Goal: Communication & Community: Answer question/provide support

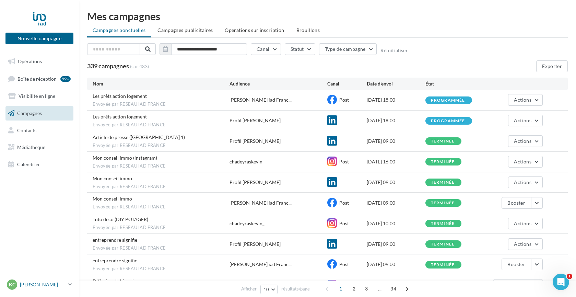
click at [56, 281] on p "[PERSON_NAME]" at bounding box center [43, 284] width 46 height 7
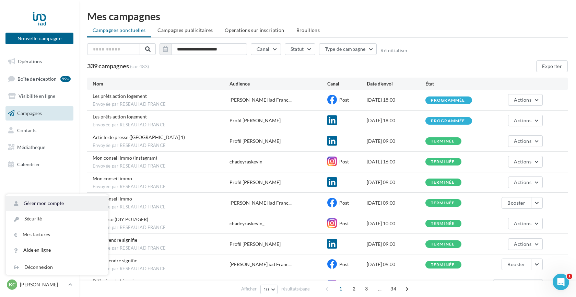
click at [67, 203] on link "Gérer mon compte" at bounding box center [57, 202] width 102 height 15
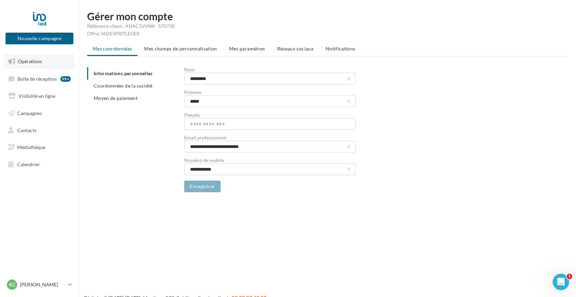
click at [57, 63] on link "Opérations" at bounding box center [39, 61] width 71 height 14
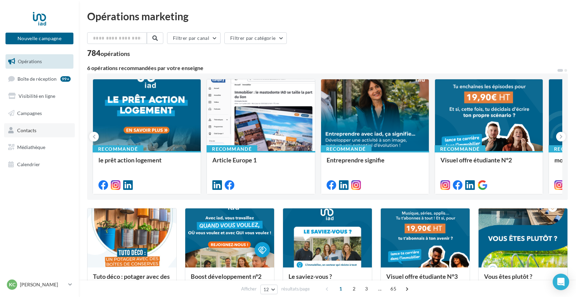
click at [45, 131] on link "Contacts" at bounding box center [39, 130] width 71 height 14
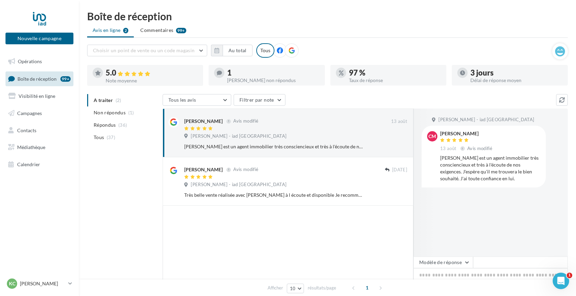
click at [260, 74] on div "1" at bounding box center [273, 73] width 92 height 8
click at [237, 74] on div "1" at bounding box center [273, 73] width 92 height 8
click at [220, 74] on icon at bounding box center [219, 72] width 5 height 5
click at [109, 116] on span "Non répondus" at bounding box center [110, 112] width 32 height 7
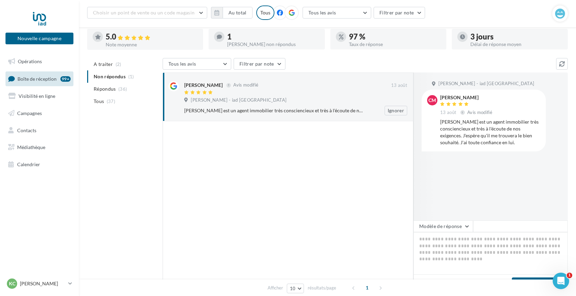
scroll to position [55, 0]
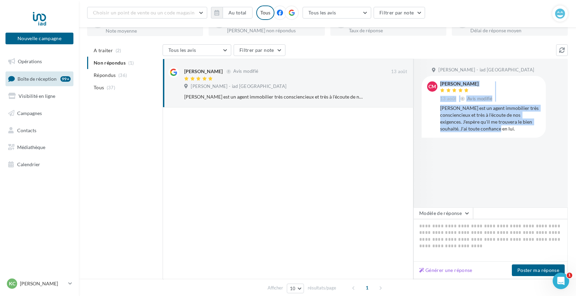
drag, startPoint x: 439, startPoint y: 108, endPoint x: 519, endPoint y: 127, distance: 82.8
click at [519, 127] on div "CM Catherine Messelier 13 août Avis modifié Kévin est un agent immobilier très …" at bounding box center [483, 106] width 113 height 50
click at [519, 127] on div "Kévin est un agent immobilier très consciencieux et très à l'écoute de nos exig…" at bounding box center [490, 118] width 100 height 27
drag, startPoint x: 518, startPoint y: 129, endPoint x: 440, endPoint y: 108, distance: 81.2
click at [440, 108] on div "Kévin est un agent immobilier très consciencieux et très à l'écoute de nos exig…" at bounding box center [490, 118] width 100 height 27
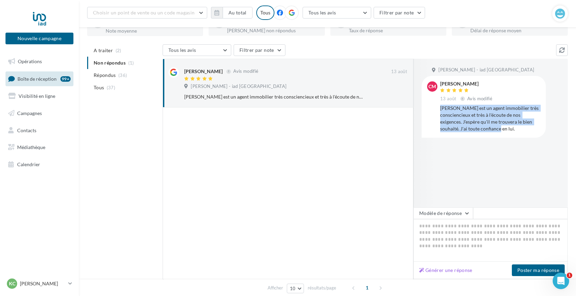
copy div "Kévin est un agent immobilier très consciencieux et très à l'écoute de nos exig…"
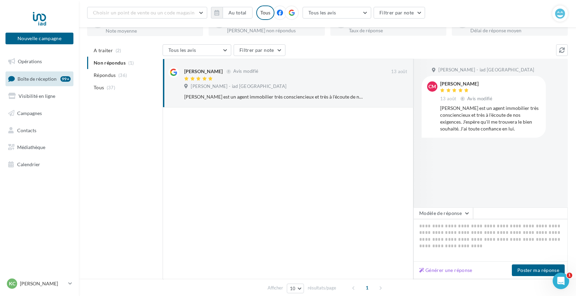
click at [493, 197] on div "Kevin CHADEYRAS - iad France CM Catherine Messelier 13 août Avis modifié Kévin …" at bounding box center [490, 133] width 154 height 148
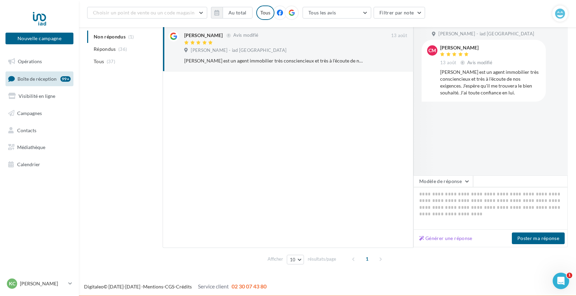
scroll to position [91, 0]
click at [477, 202] on textarea at bounding box center [490, 208] width 154 height 43
paste textarea "**********"
type textarea "**********"
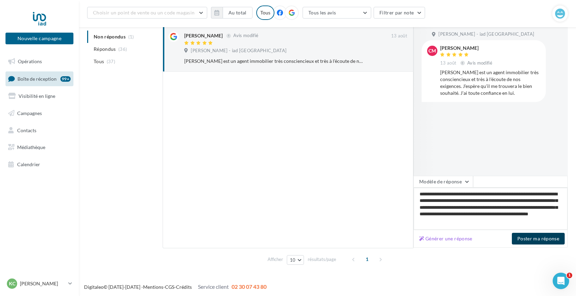
type textarea "**********"
click at [534, 240] on button "Poster ma réponse" at bounding box center [538, 238] width 53 height 12
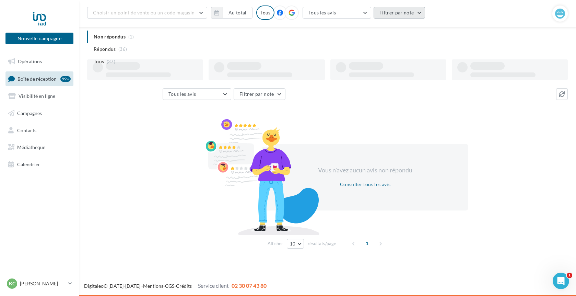
scroll to position [11, 0]
